Goal: Task Accomplishment & Management: Manage account settings

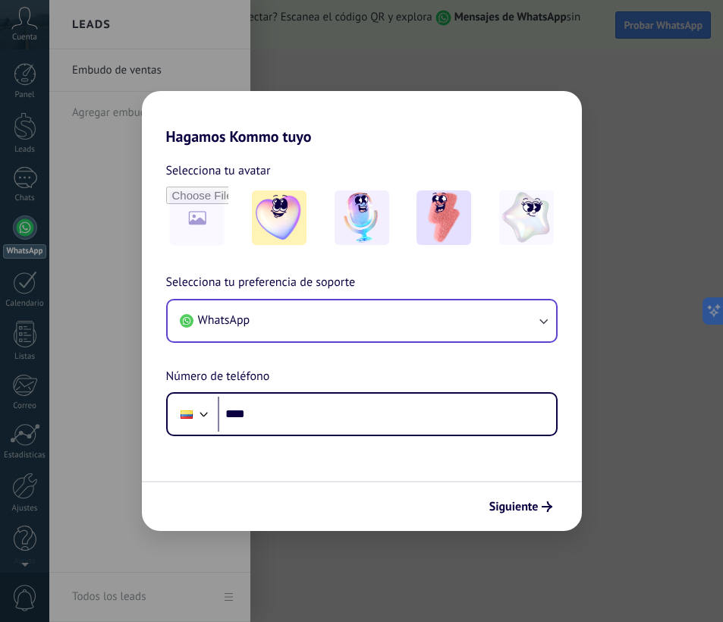
click at [317, 316] on button "WhatsApp" at bounding box center [362, 320] width 388 height 41
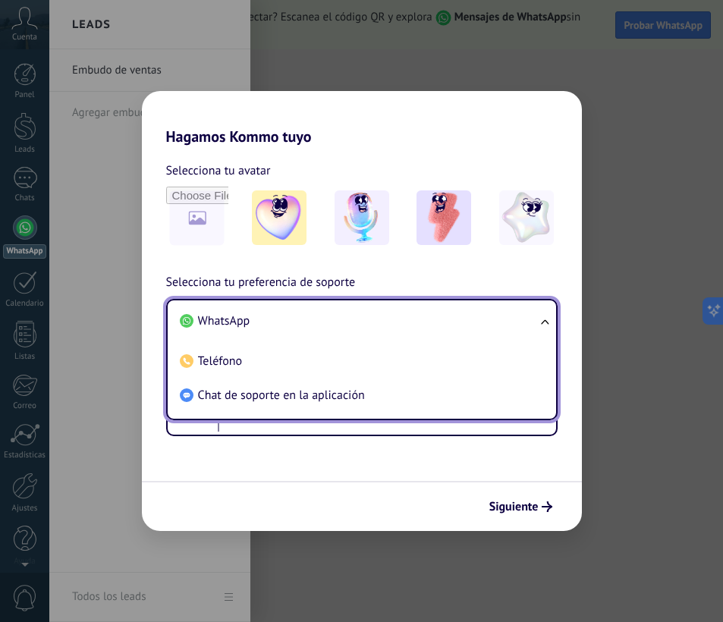
click at [149, 299] on div "Selecciona tu preferencia de soporte WhatsApp WhatsApp Teléfono Chat de soporte…" at bounding box center [362, 354] width 440 height 163
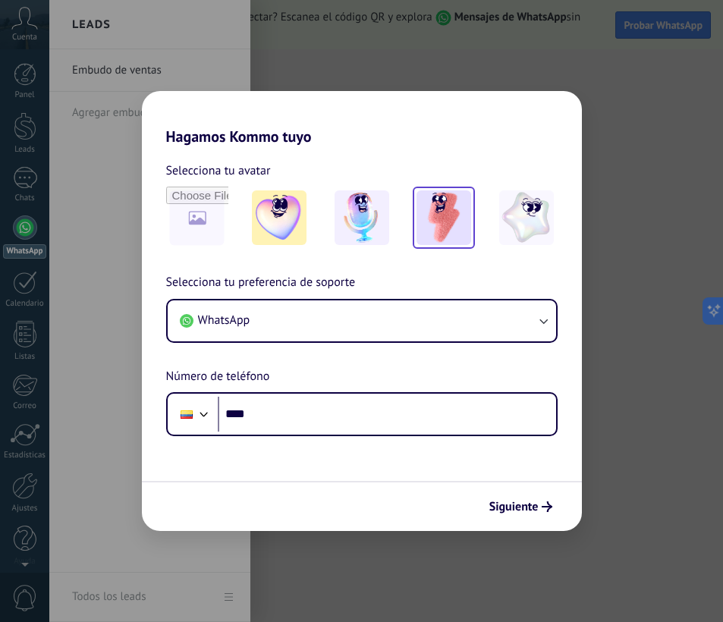
click at [428, 221] on img at bounding box center [443, 217] width 55 height 55
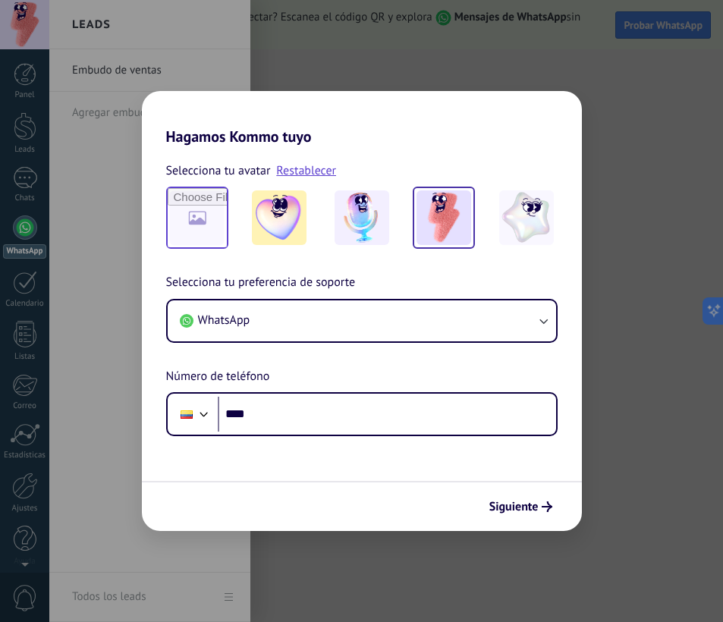
click at [187, 225] on input "file" at bounding box center [197, 217] width 59 height 59
click at [375, 215] on img at bounding box center [361, 217] width 55 height 55
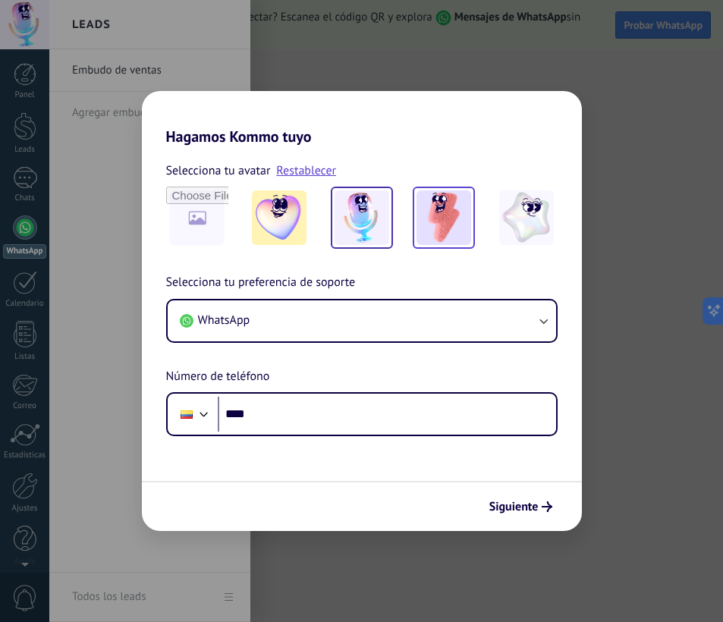
click at [450, 227] on img at bounding box center [443, 217] width 55 height 55
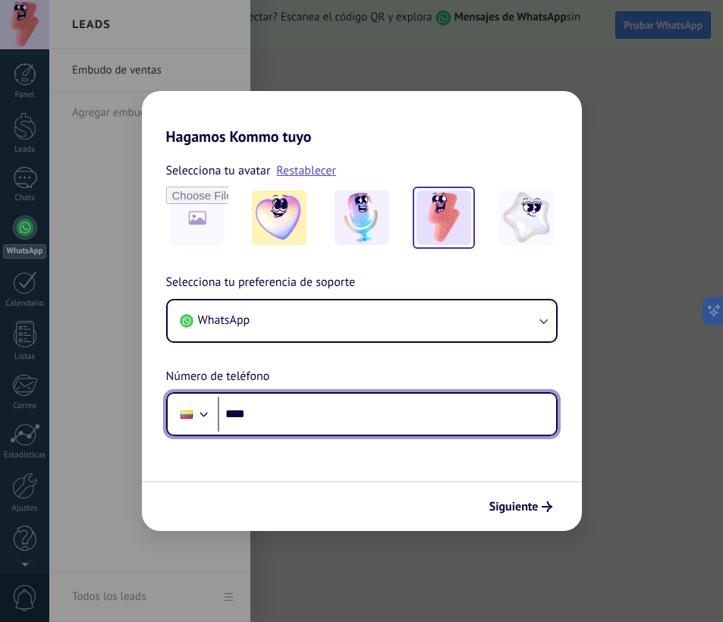
click at [298, 421] on input "****" at bounding box center [387, 414] width 338 height 35
type input "**********"
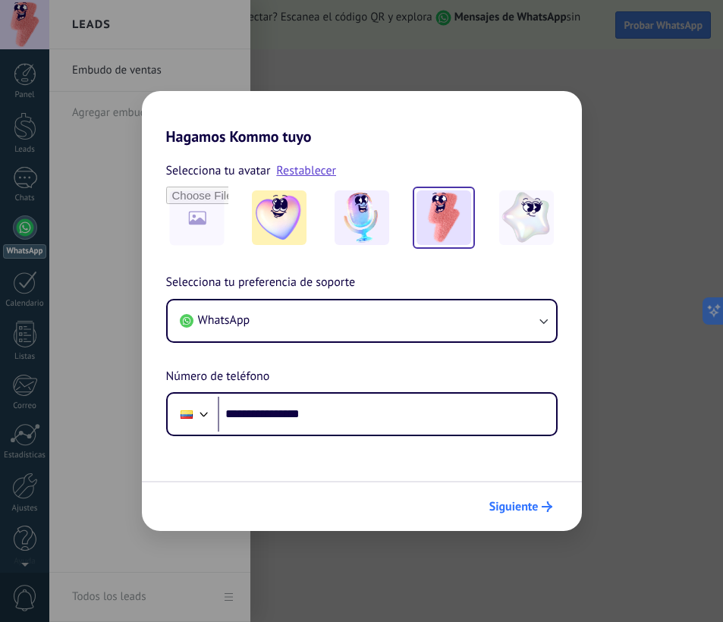
click at [519, 507] on span "Siguiente" at bounding box center [513, 506] width 49 height 11
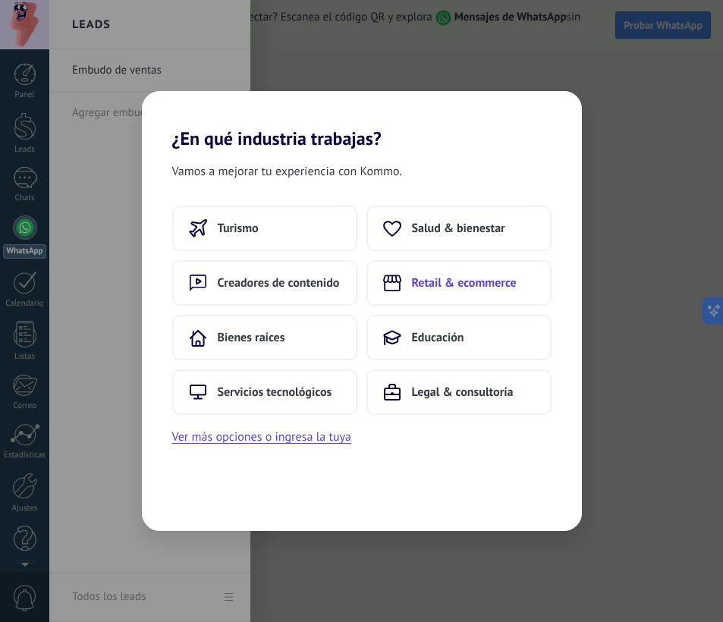
click at [463, 287] on span "Retail & ecommerce" at bounding box center [464, 282] width 105 height 15
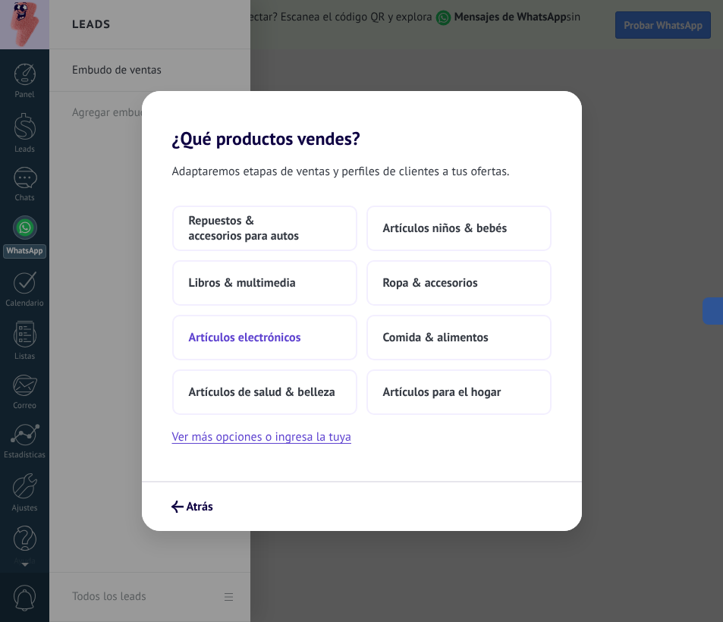
click at [279, 331] on span "Artículos electrónicos" at bounding box center [245, 337] width 112 height 15
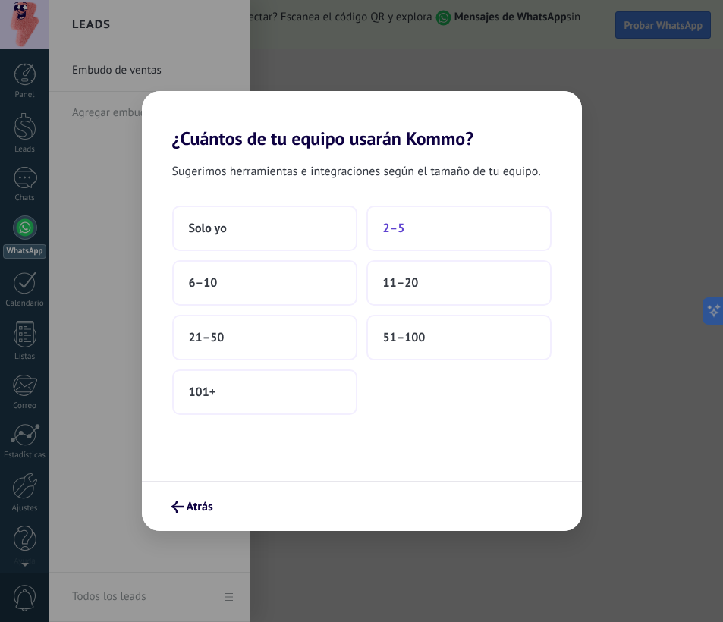
click at [420, 224] on button "2–5" at bounding box center [458, 227] width 185 height 45
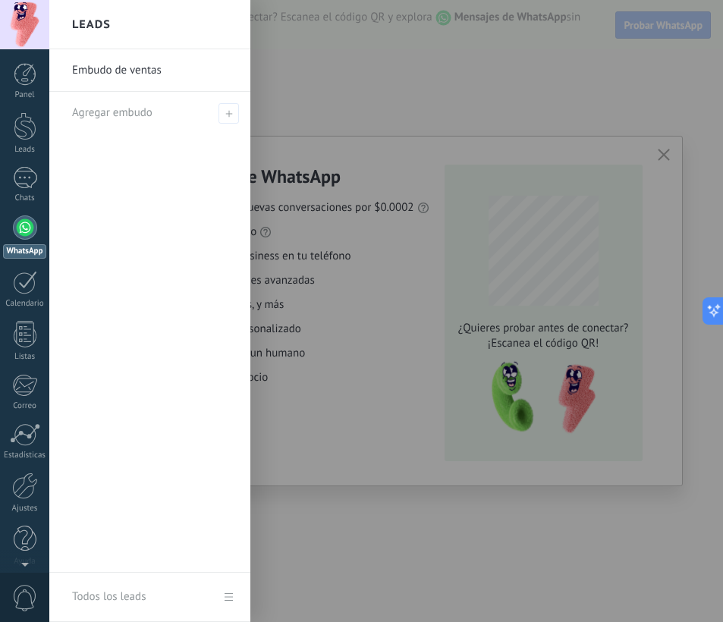
click at [388, 227] on div at bounding box center [410, 311] width 723 height 622
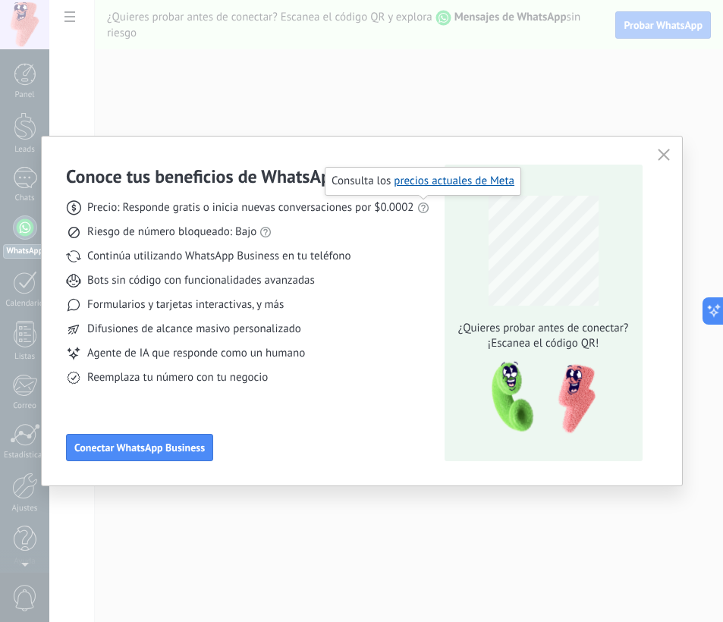
click at [422, 205] on use at bounding box center [422, 207] width 11 height 11
click at [165, 443] on span "Conectar WhatsApp Business" at bounding box center [139, 447] width 130 height 11
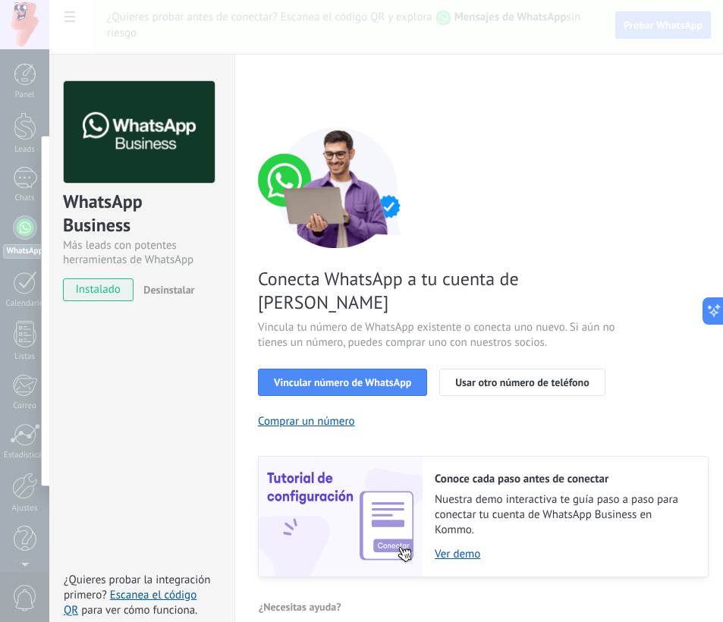
scroll to position [31, 0]
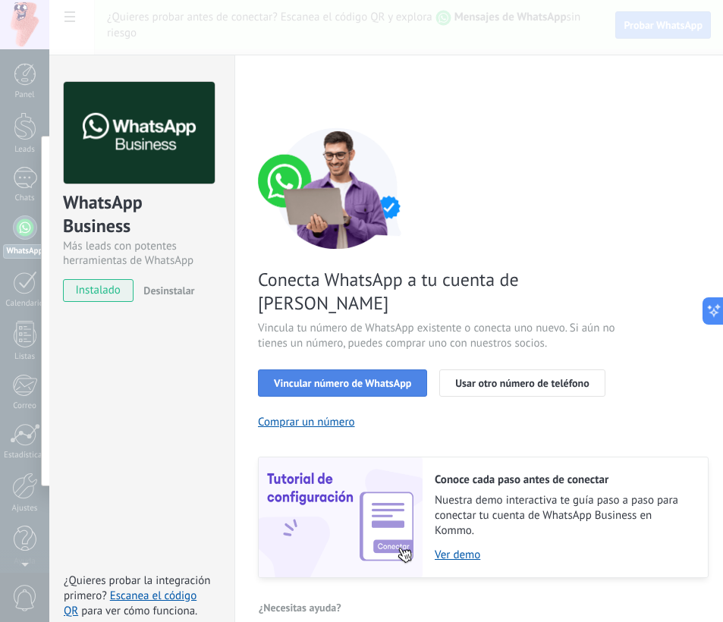
click at [366, 378] on span "Vincular número de WhatsApp" at bounding box center [342, 383] width 137 height 11
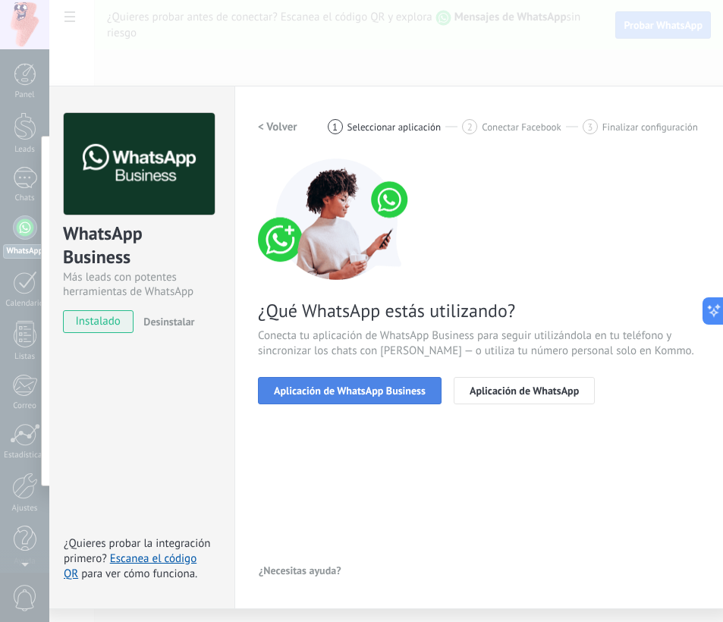
click at [381, 355] on div "¿Qué WhatsApp estás utilizando? Conecta tu aplicación de WhatsApp Business para…" at bounding box center [483, 281] width 450 height 246
click at [368, 383] on button "Aplicación de WhatsApp Business" at bounding box center [349, 390] width 183 height 27
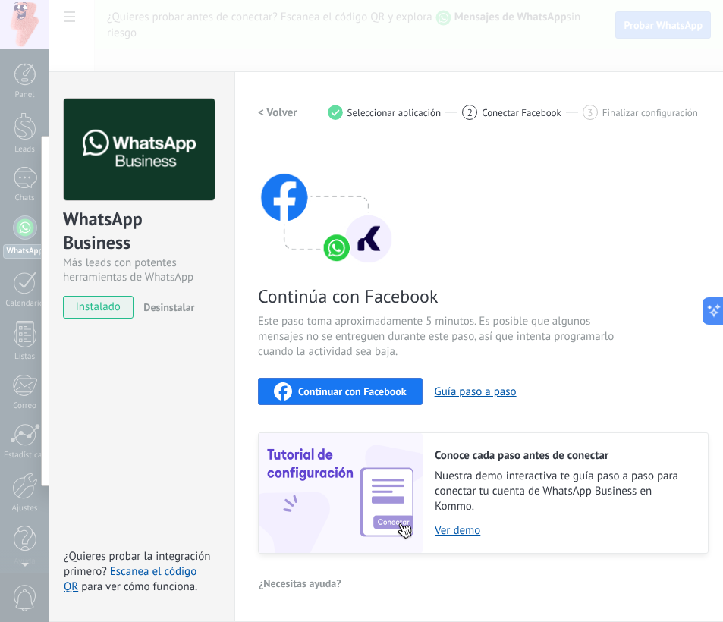
scroll to position [14, 0]
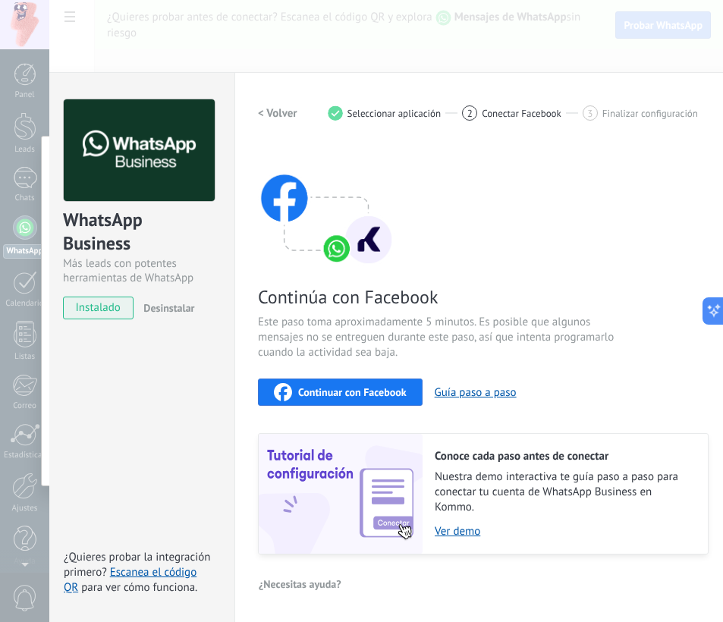
click at [377, 390] on span "Continuar con Facebook" at bounding box center [352, 392] width 108 height 11
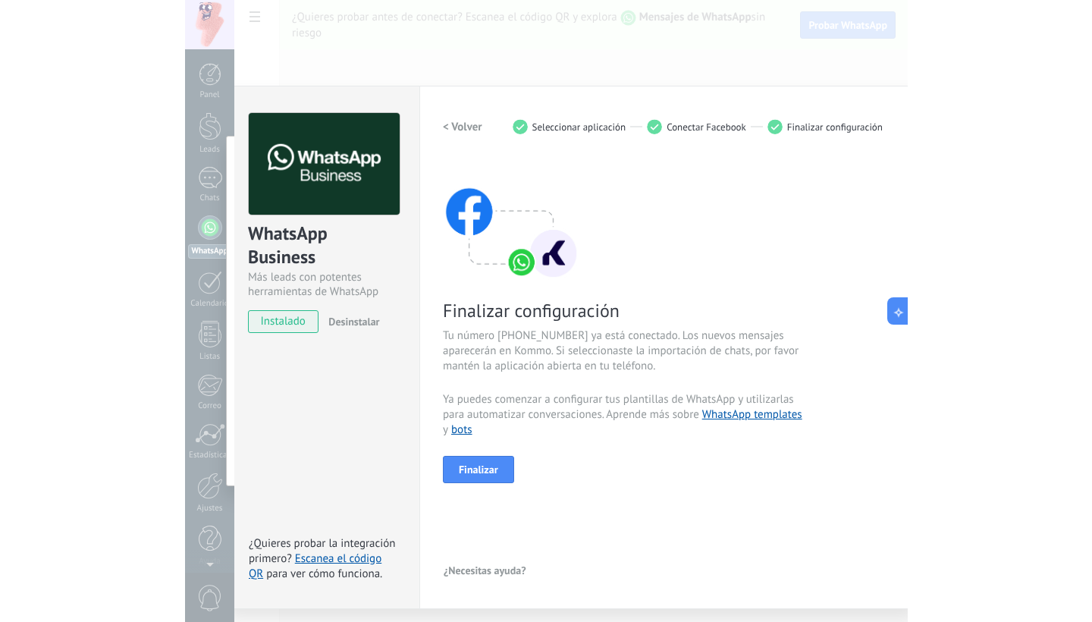
scroll to position [0, 0]
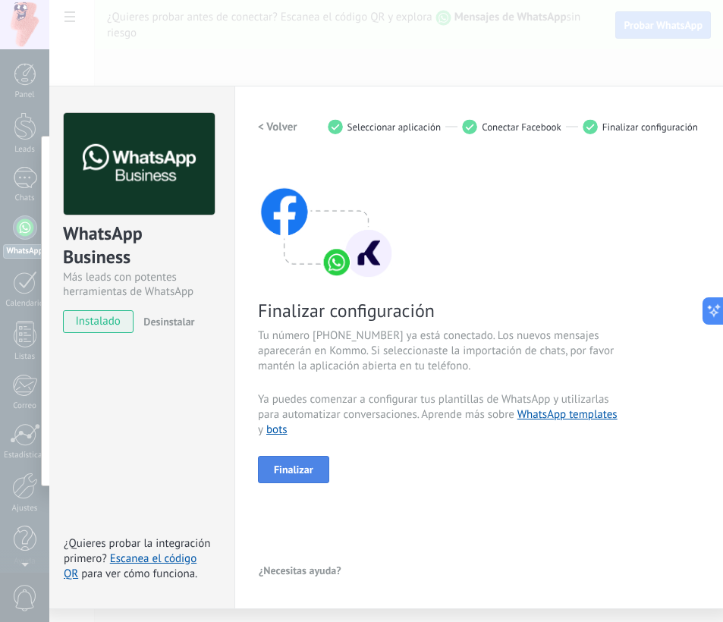
click at [290, 468] on span "Finalizar" at bounding box center [293, 469] width 39 height 11
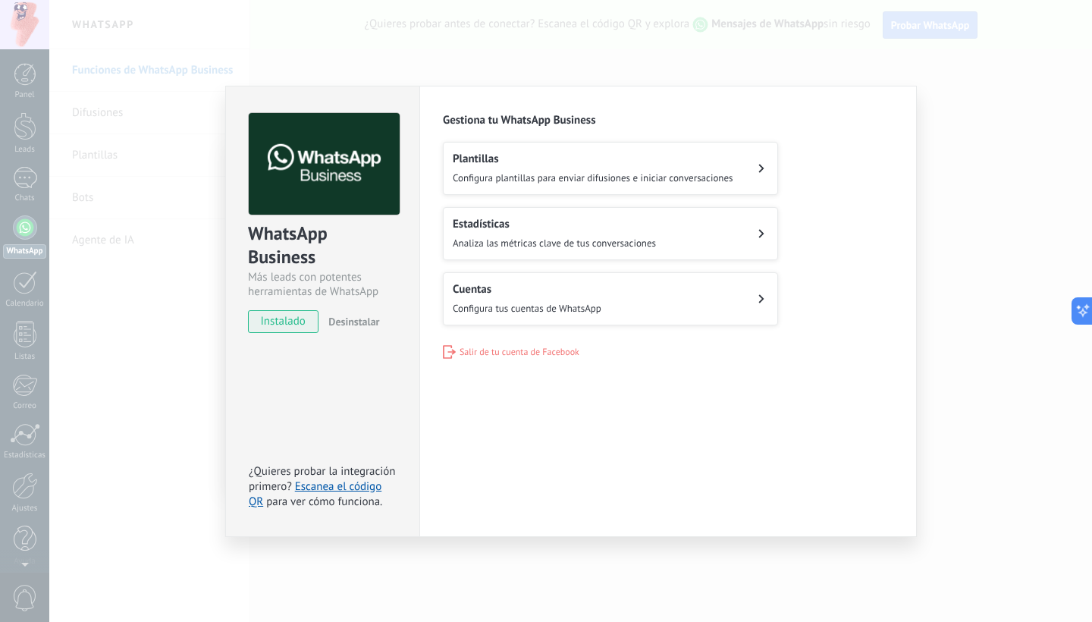
click at [716, 294] on button "Cuentas Configura tus cuentas de WhatsApp" at bounding box center [610, 298] width 335 height 53
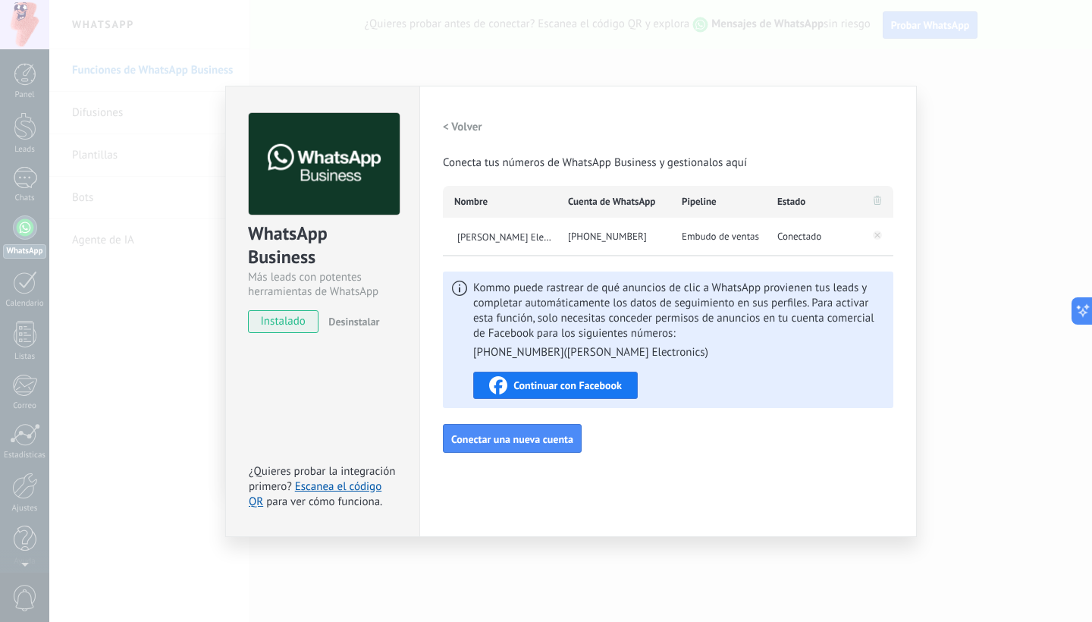
click at [580, 387] on span "Continuar con Facebook" at bounding box center [567, 385] width 108 height 11
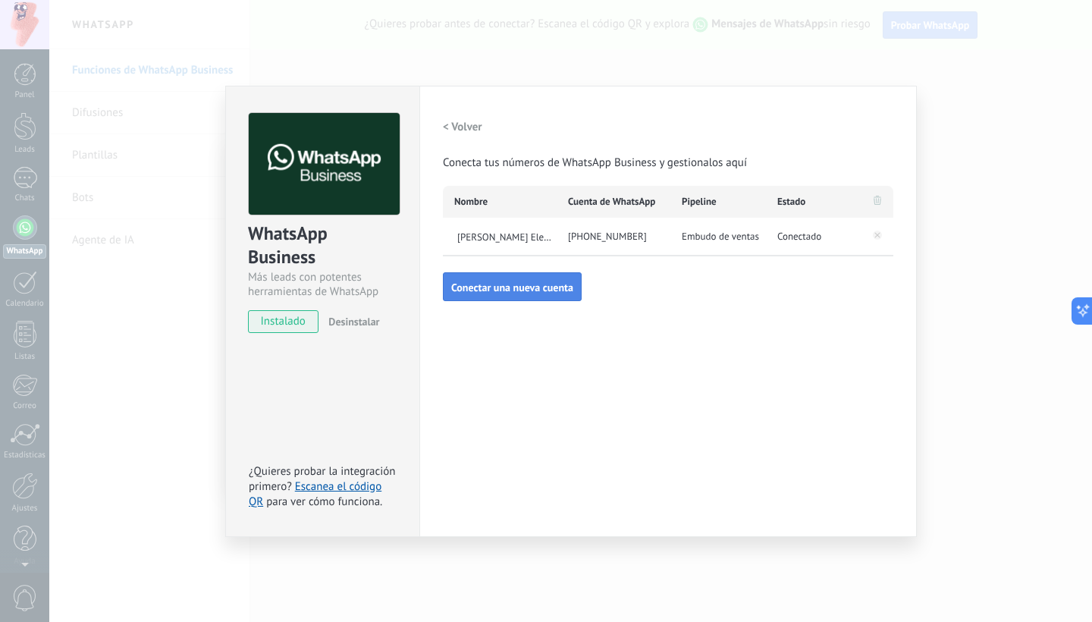
click at [569, 290] on span "Conectar una nueva cuenta" at bounding box center [512, 287] width 122 height 11
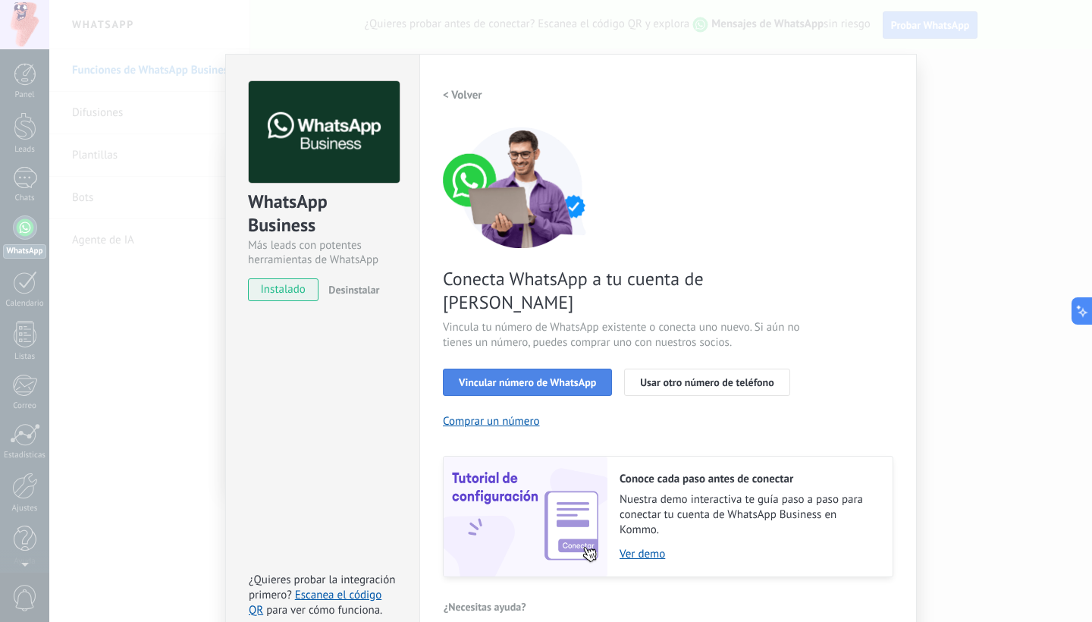
scroll to position [31, 0]
click at [722, 295] on div "WhatsApp Business Más leads con potentes herramientas de WhatsApp instalado Des…" at bounding box center [570, 311] width 1042 height 622
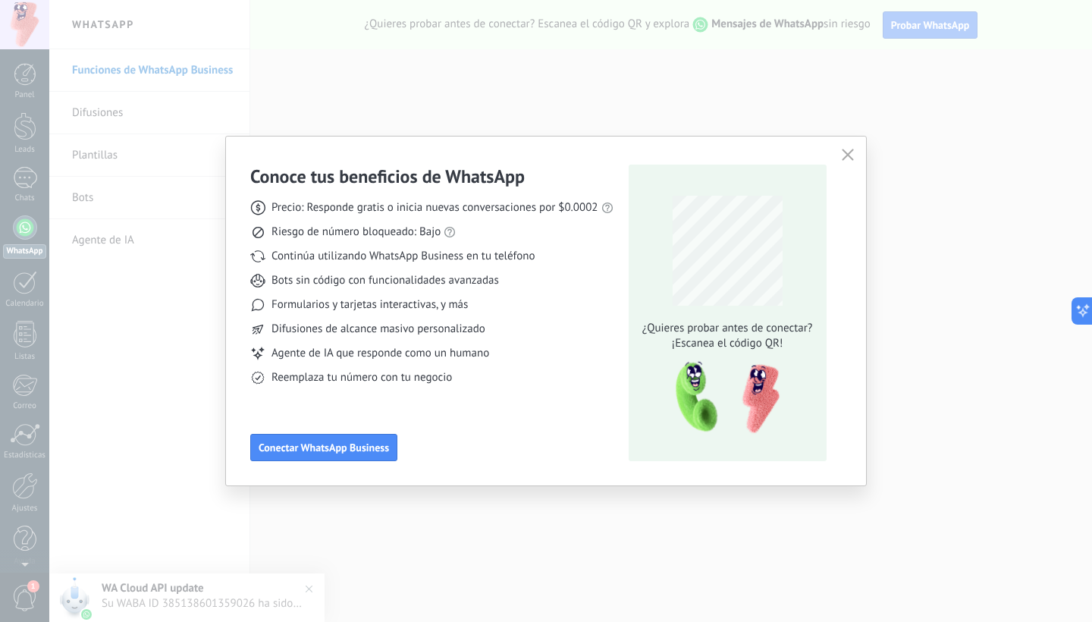
click at [722, 159] on icon "button" at bounding box center [848, 155] width 12 height 12
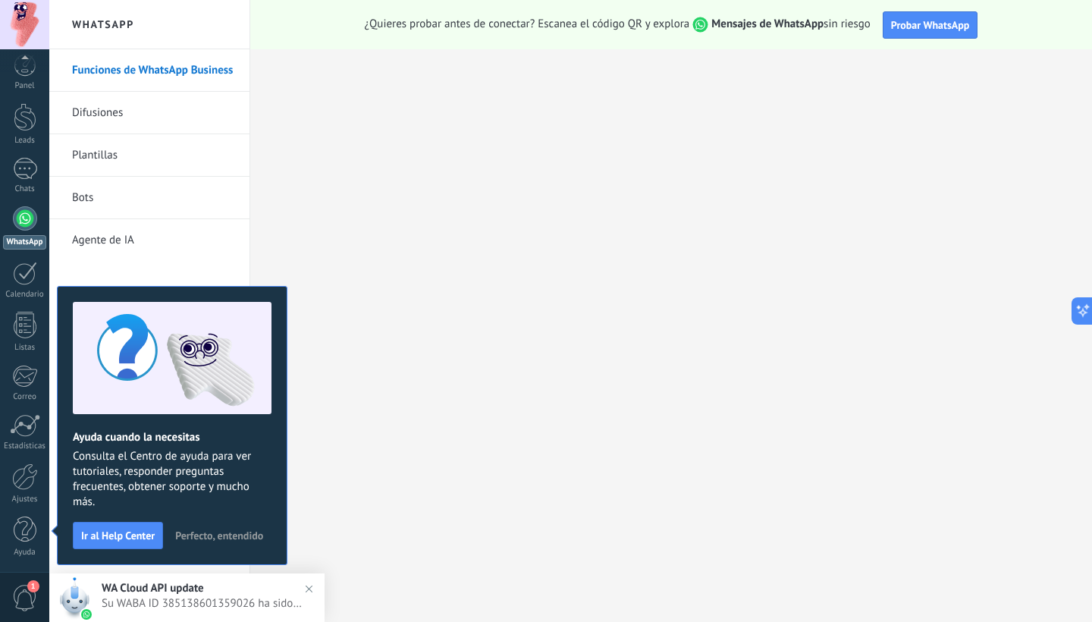
scroll to position [0, 0]
click at [199, 536] on span "Perfecto, entendido" at bounding box center [219, 535] width 88 height 11
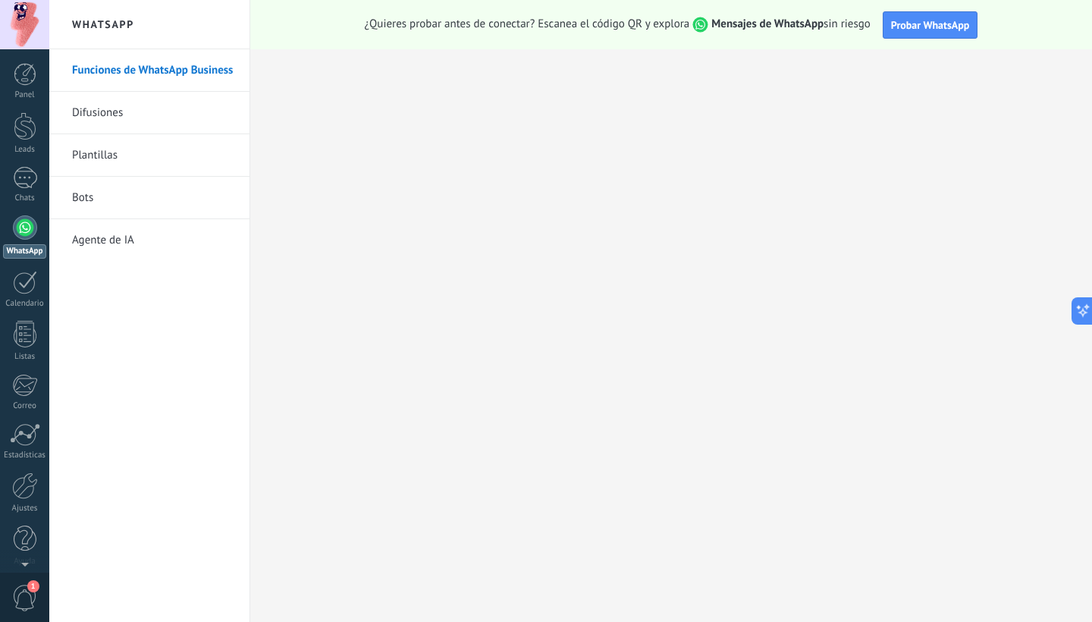
click at [19, 235] on div at bounding box center [25, 227] width 24 height 24
click at [23, 178] on div at bounding box center [25, 178] width 24 height 22
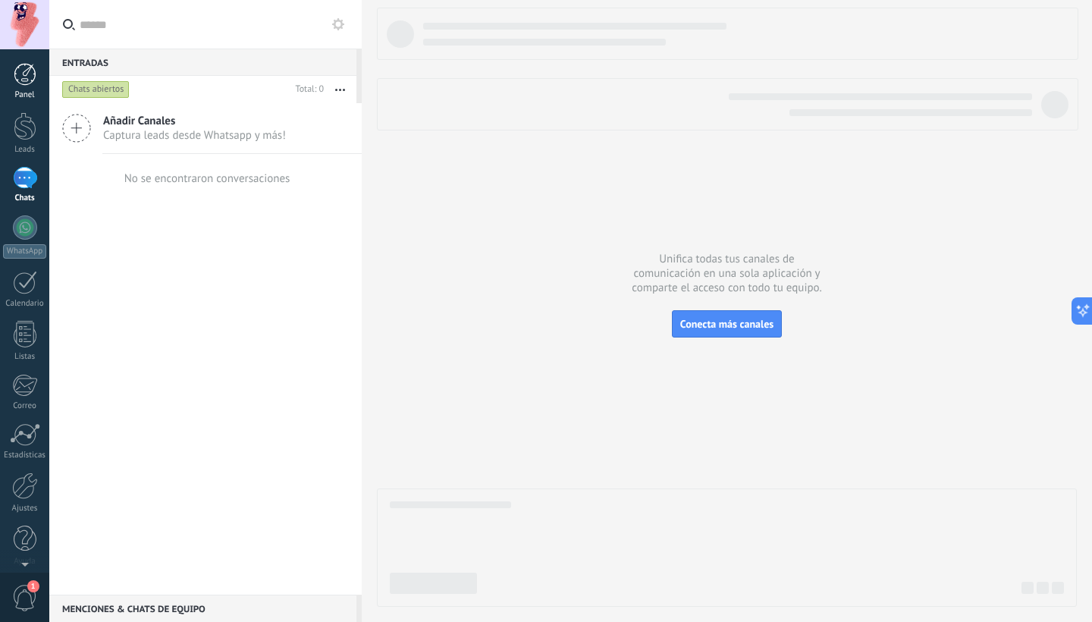
click at [29, 99] on div "Panel" at bounding box center [25, 95] width 44 height 10
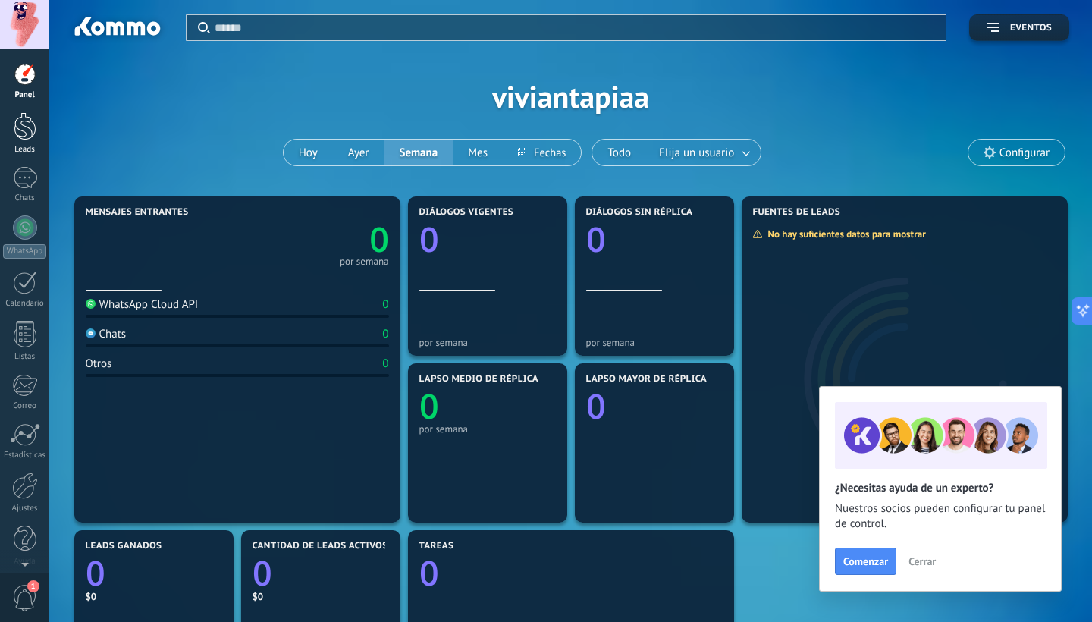
click at [33, 141] on link "Leads" at bounding box center [24, 133] width 49 height 42
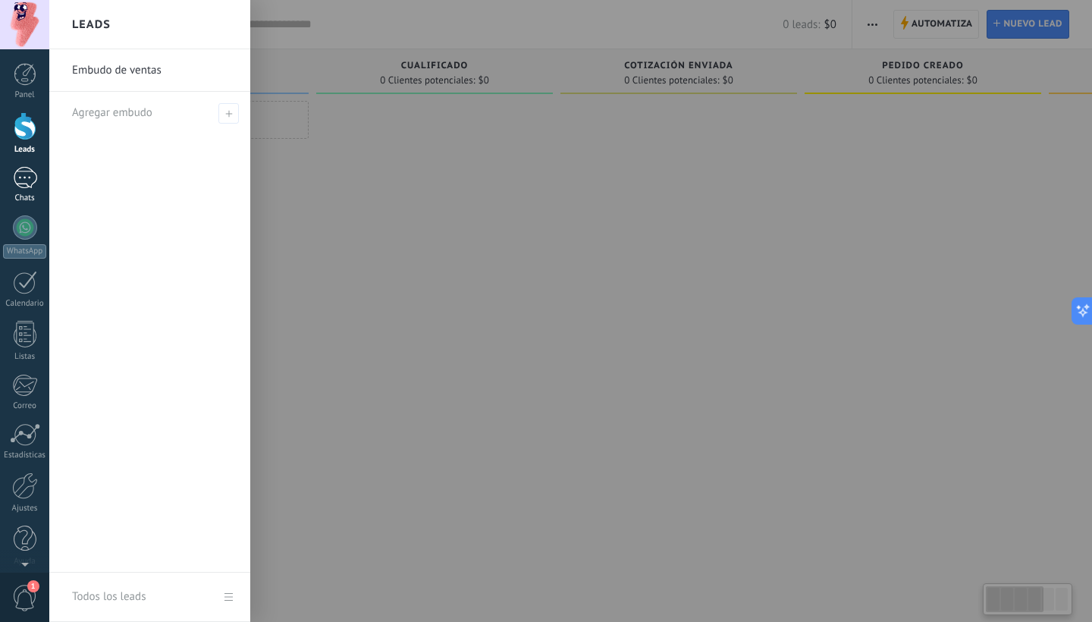
click at [31, 187] on div at bounding box center [25, 178] width 24 height 22
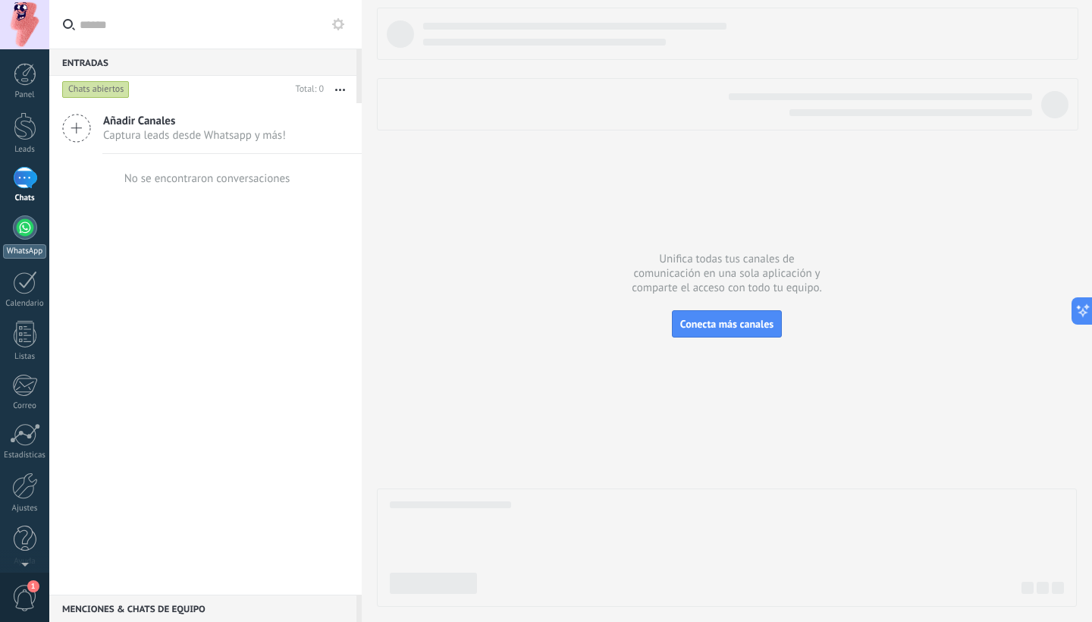
click at [17, 222] on div at bounding box center [25, 227] width 24 height 24
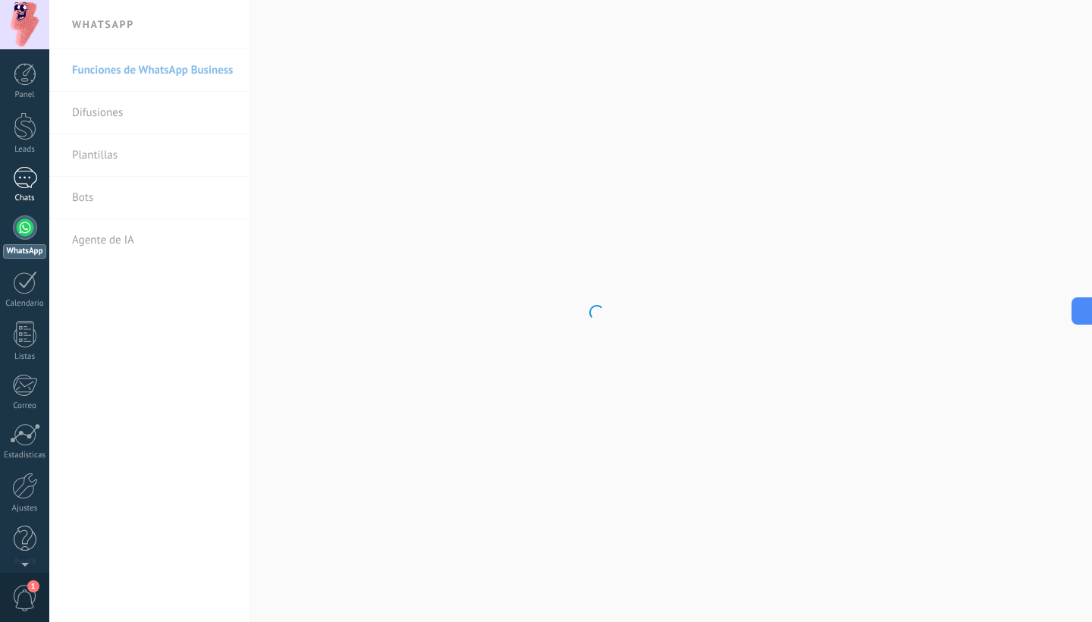
click at [20, 173] on div at bounding box center [25, 178] width 24 height 22
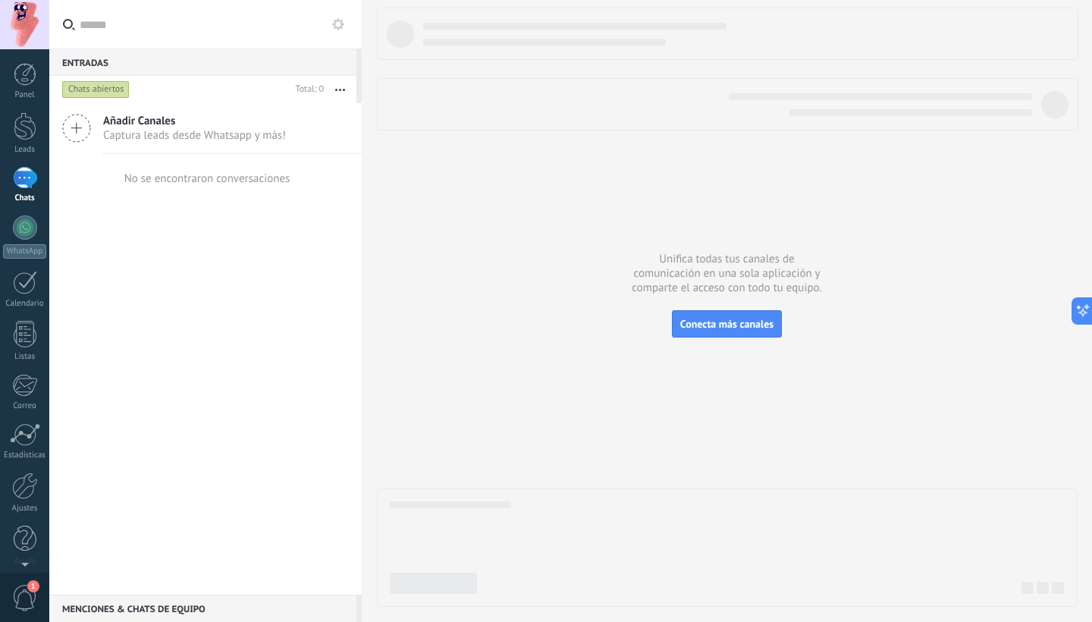
click at [18, 315] on div "Panel Leads Chats WhatsApp Clientes" at bounding box center [24, 322] width 49 height 519
click at [20, 237] on div at bounding box center [25, 227] width 24 height 24
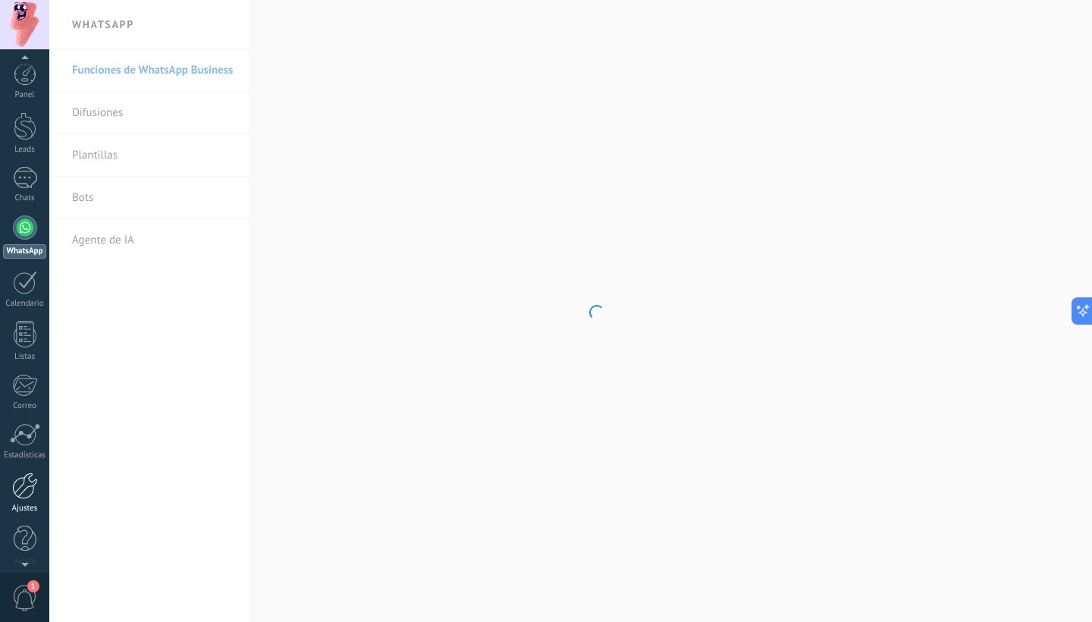
click at [11, 497] on link "Ajustes" at bounding box center [24, 492] width 49 height 41
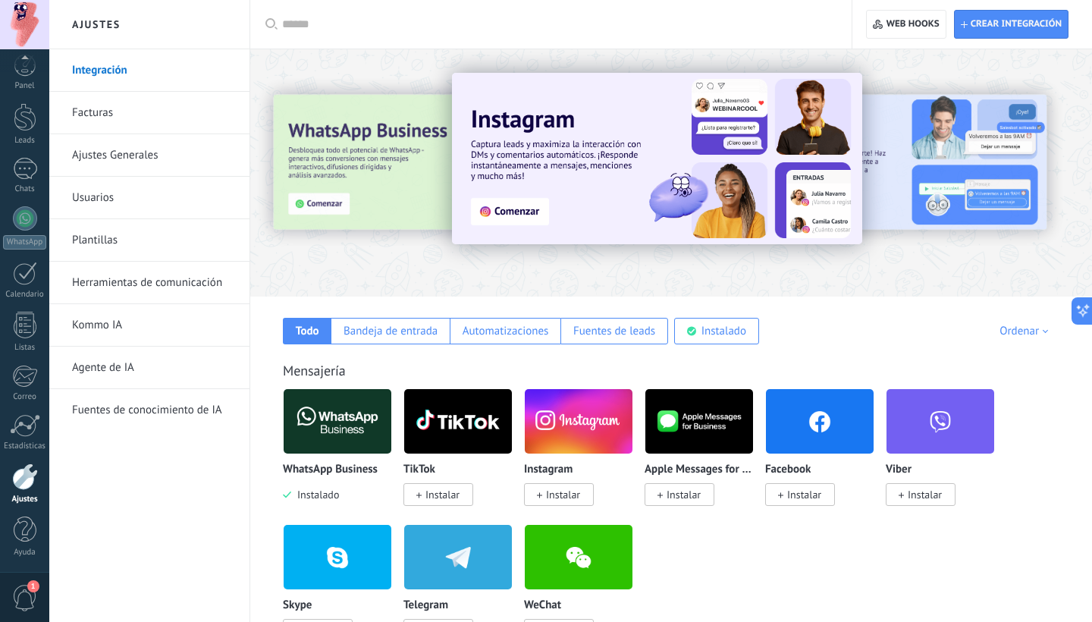
click at [129, 199] on link "Usuarios" at bounding box center [153, 198] width 162 height 42
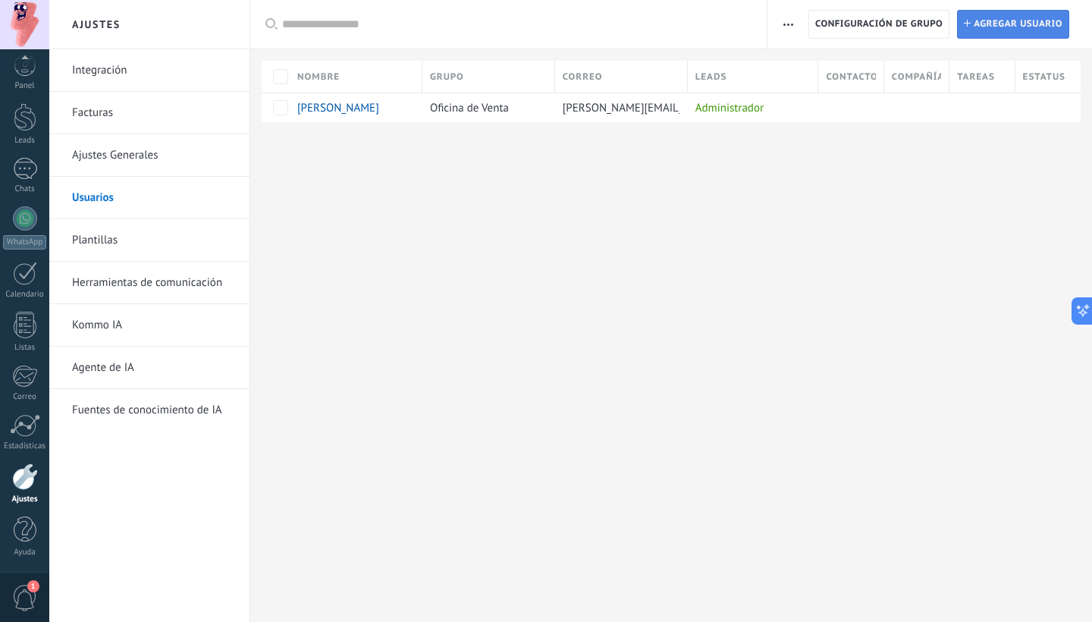
click at [722, 30] on span "Agregar usuario" at bounding box center [1018, 24] width 89 height 27
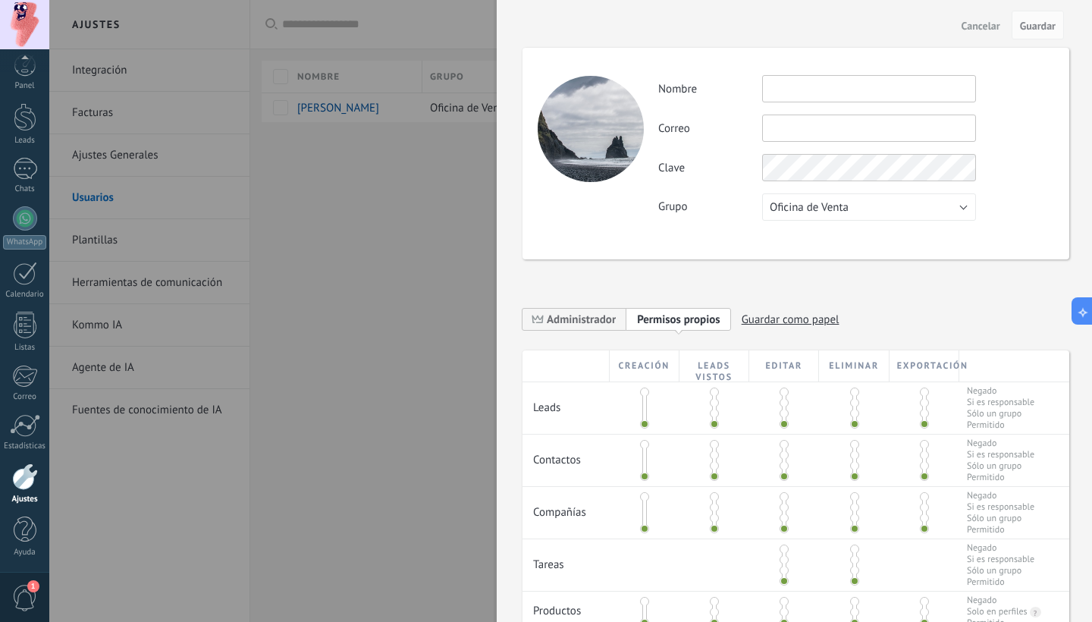
click at [722, 203] on button "Oficina de Venta" at bounding box center [869, 206] width 214 height 27
click at [722, 158] on div "Clave" at bounding box center [855, 167] width 395 height 27
click at [629, 189] on div "Actividad Nombre Correo No puedes editar este correo porque el usuario tiene la…" at bounding box center [795, 154] width 547 height 212
click at [722, 137] on input "text" at bounding box center [869, 127] width 214 height 27
type input "**********"
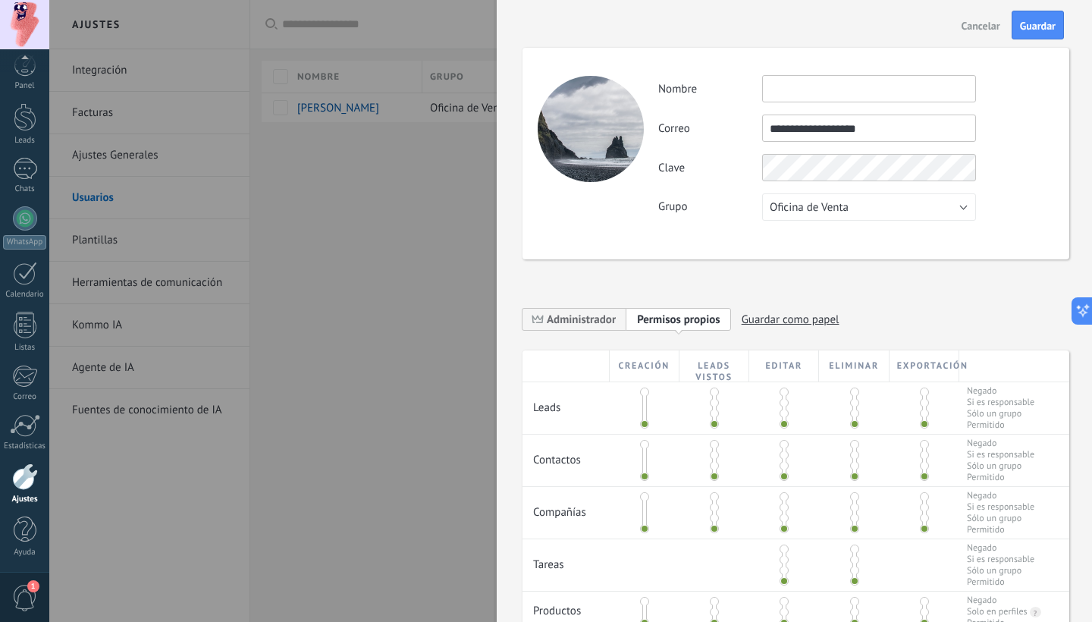
click at [722, 85] on input "text" at bounding box center [869, 88] width 214 height 27
type input "**********"
click at [586, 174] on div "**********" at bounding box center [795, 154] width 547 height 212
click at [651, 170] on div "**********" at bounding box center [795, 154] width 547 height 212
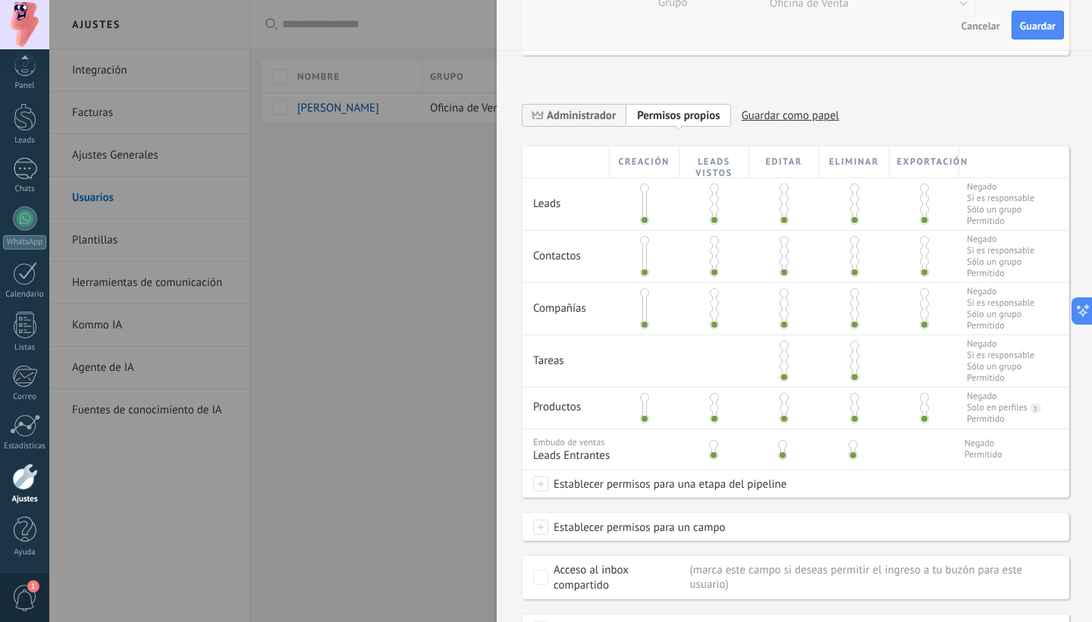
scroll to position [249, 0]
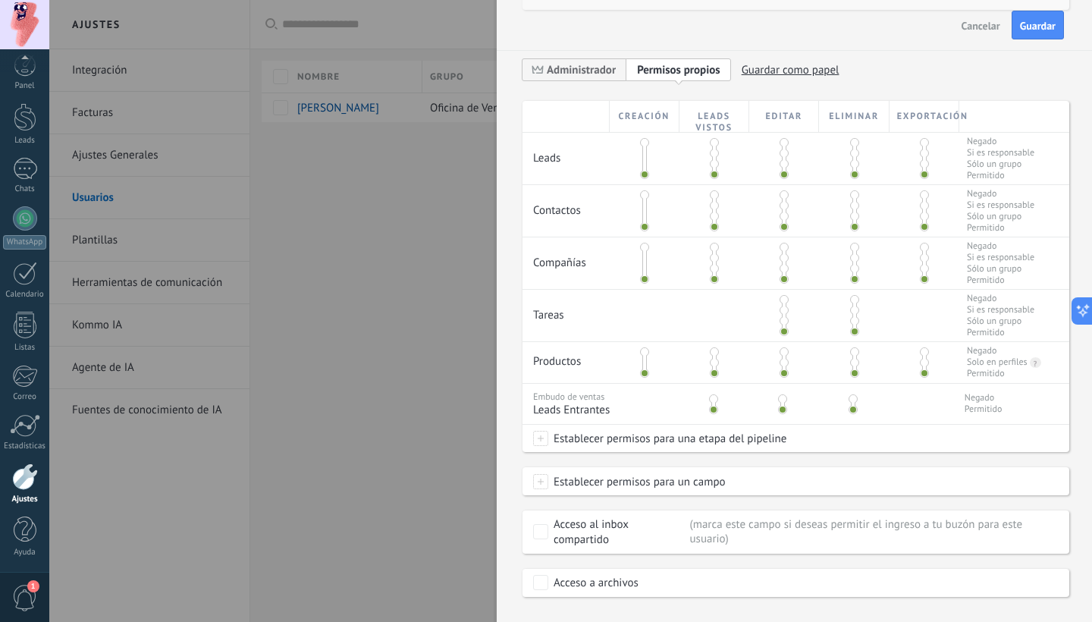
click at [641, 142] on div "**********" at bounding box center [795, 182] width 547 height 829
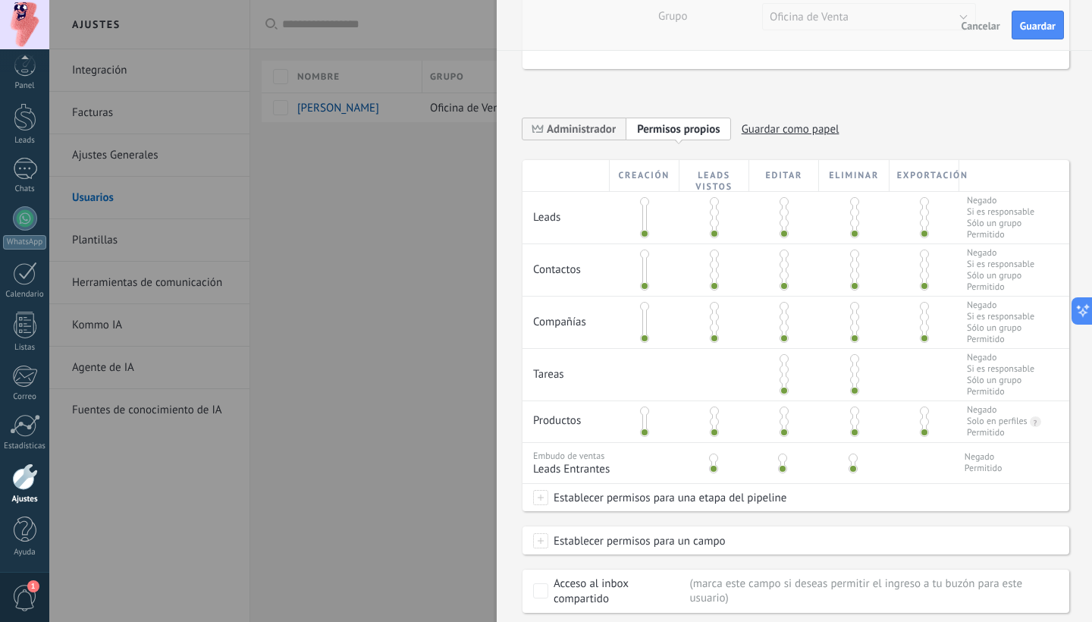
click at [641, 202] on span at bounding box center [644, 201] width 9 height 9
click at [641, 237] on span at bounding box center [644, 233] width 9 height 9
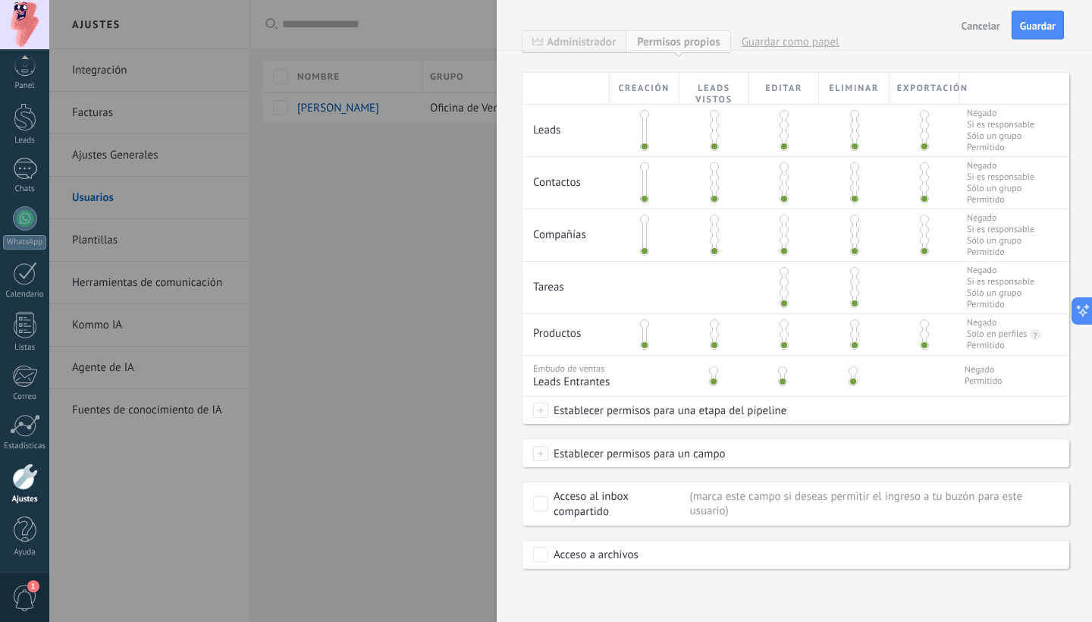
scroll to position [246, 0]
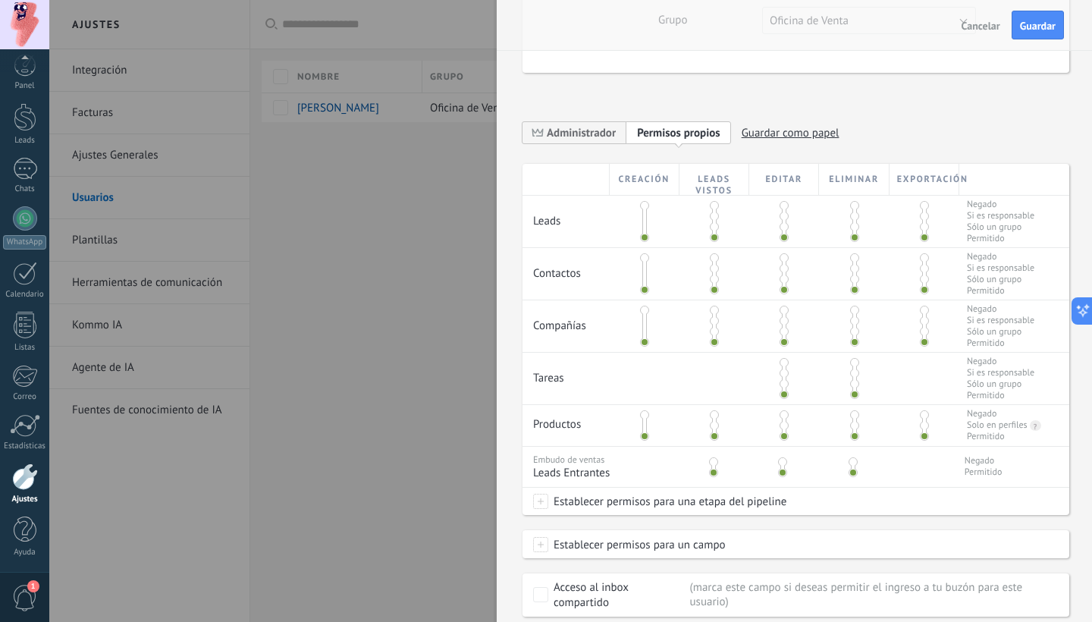
click at [722, 207] on span at bounding box center [854, 205] width 9 height 9
click at [722, 259] on span at bounding box center [854, 257] width 9 height 9
click at [722, 291] on span at bounding box center [854, 289] width 9 height 9
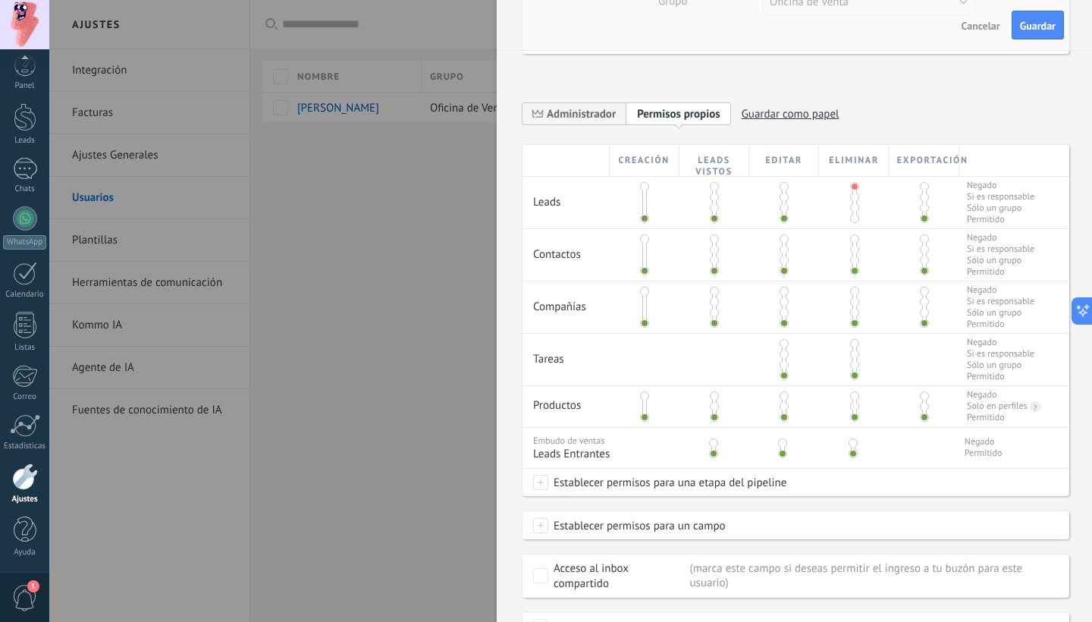
scroll to position [288, 0]
